Goal: Information Seeking & Learning: Understand process/instructions

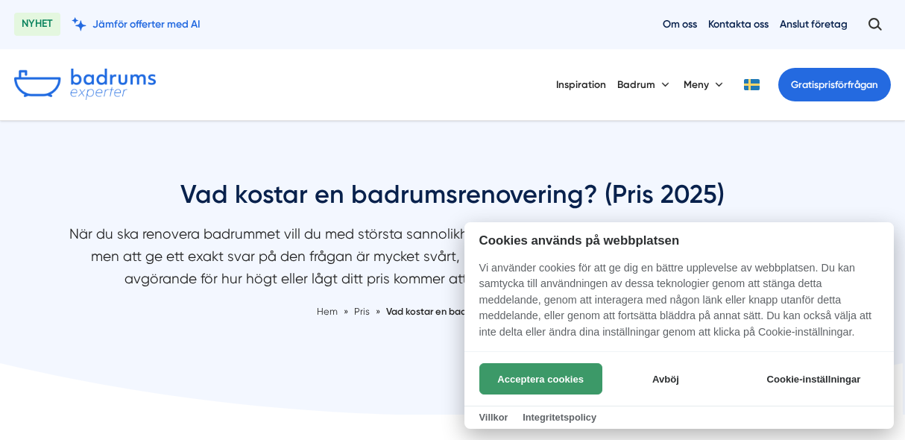
click at [542, 375] on button "Acceptera cookies" at bounding box center [540, 378] width 123 height 31
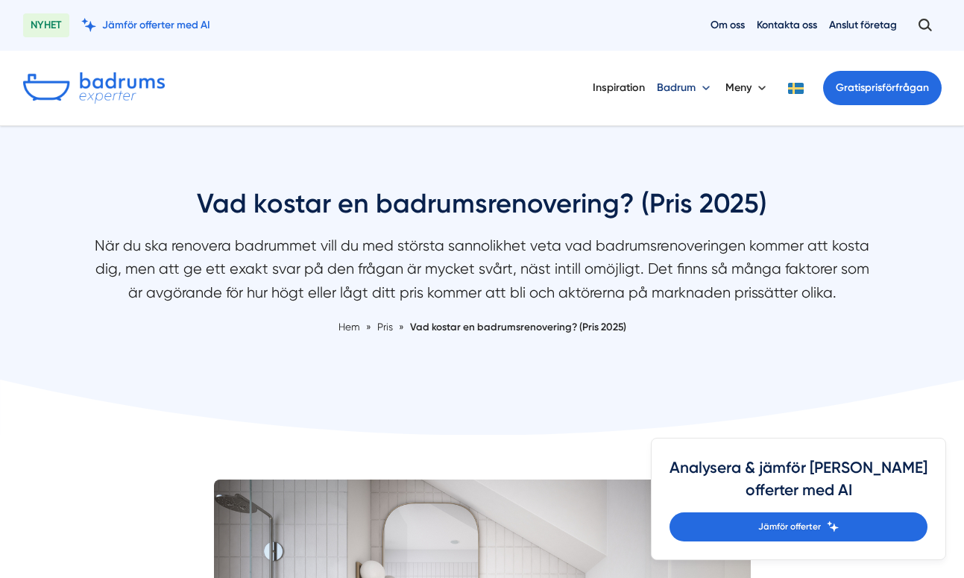
click at [701, 89] on button "Badrum" at bounding box center [685, 88] width 57 height 39
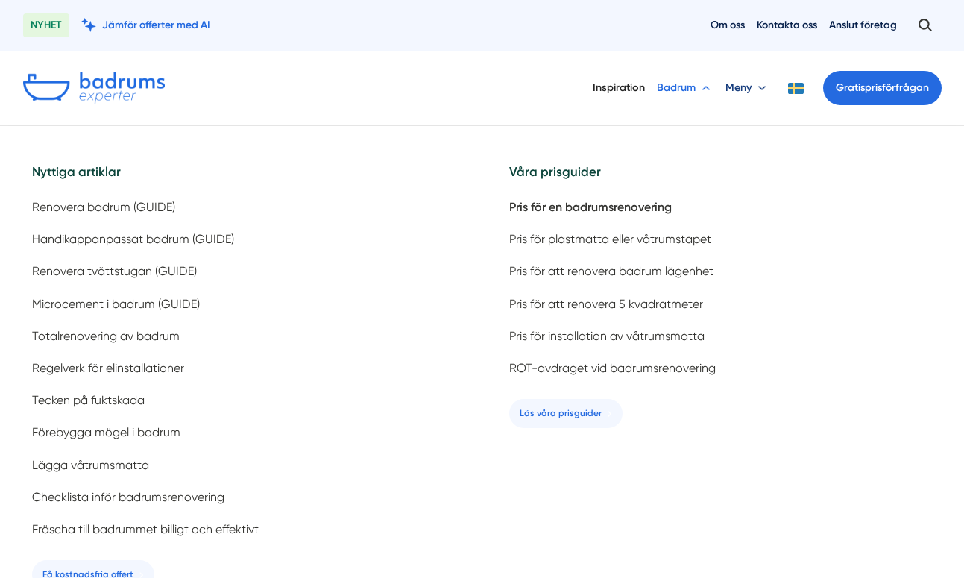
click at [741, 86] on button "Meny" at bounding box center [747, 88] width 44 height 39
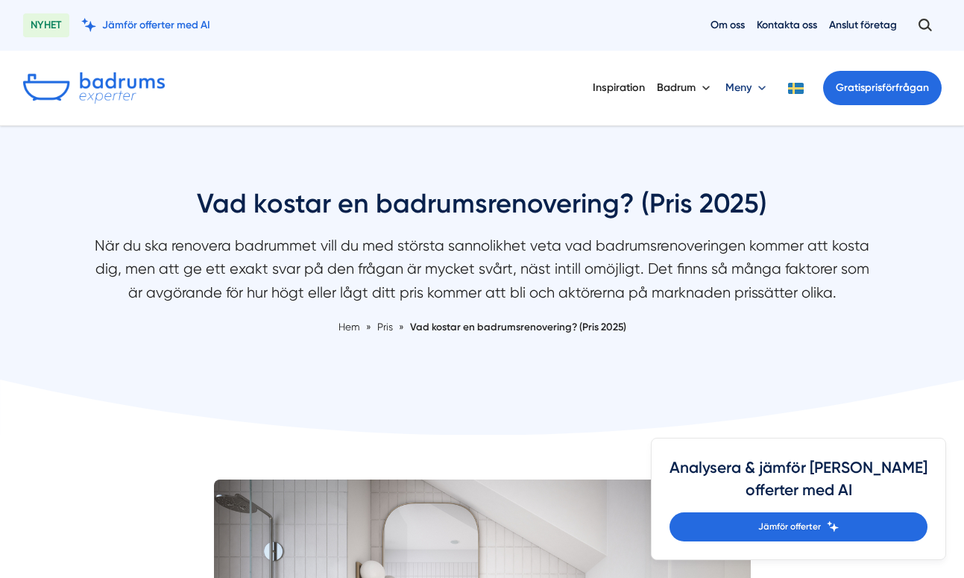
click at [757, 89] on button "Meny" at bounding box center [747, 88] width 44 height 39
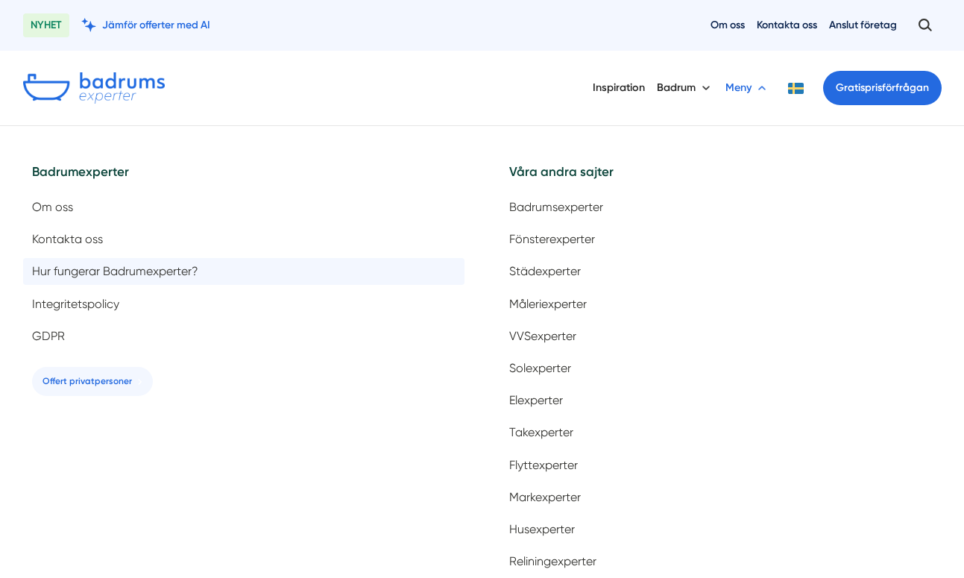
click at [156, 269] on span "Hur fungerar Badrumexperter?" at bounding box center [115, 271] width 166 height 14
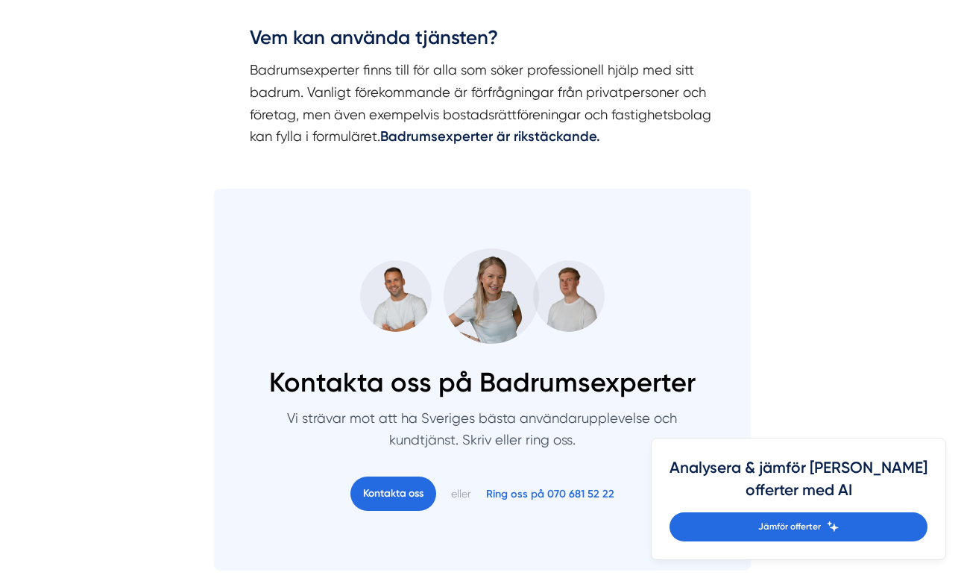
scroll to position [1789, 0]
